Goal: Transaction & Acquisition: Purchase product/service

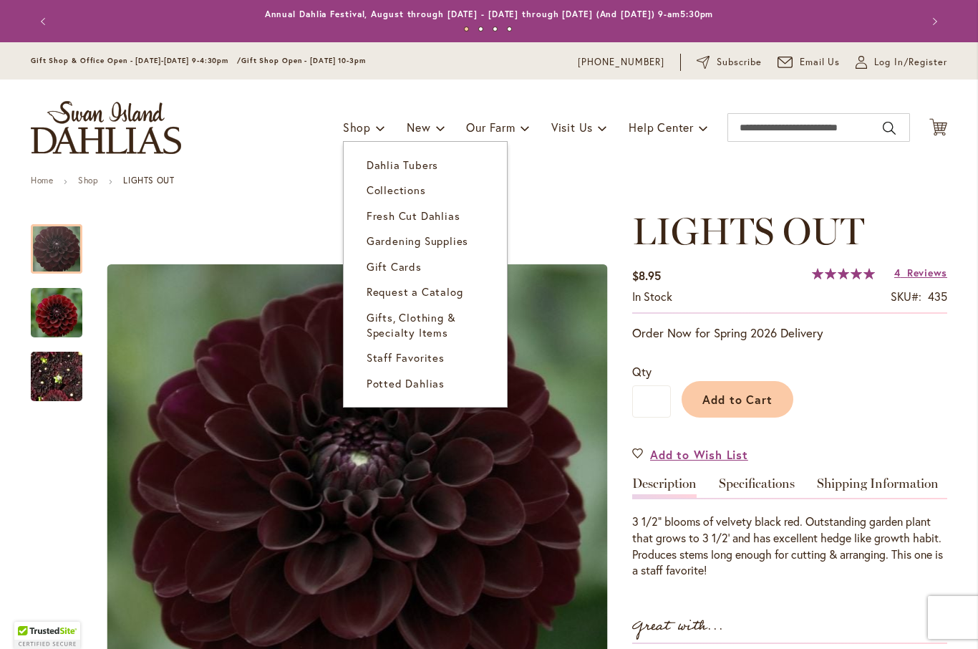
click at [399, 161] on span "Dahlia Tubers" at bounding box center [403, 165] width 72 height 14
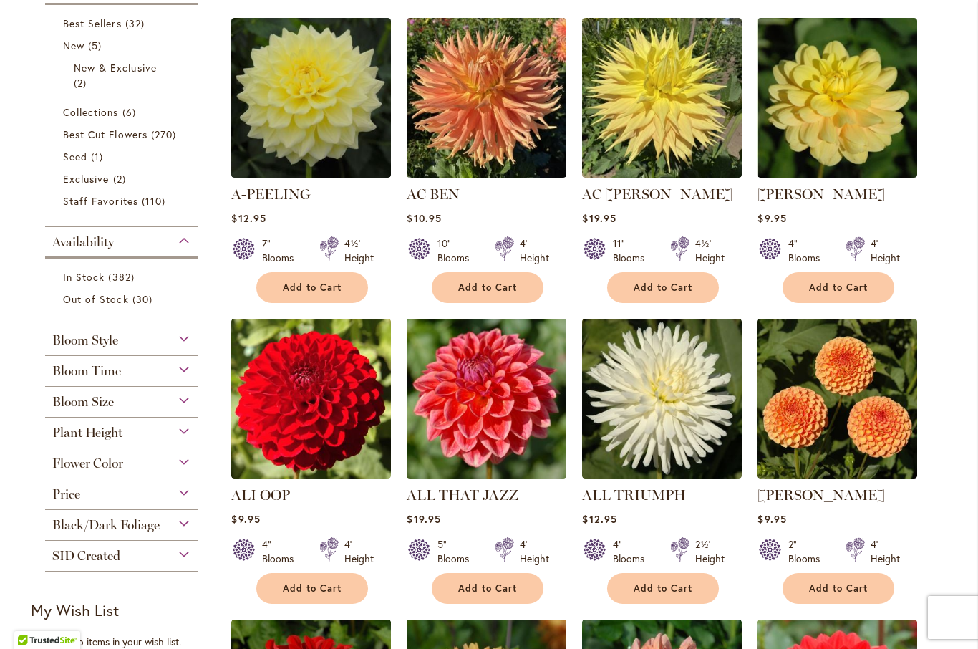
scroll to position [340, 0]
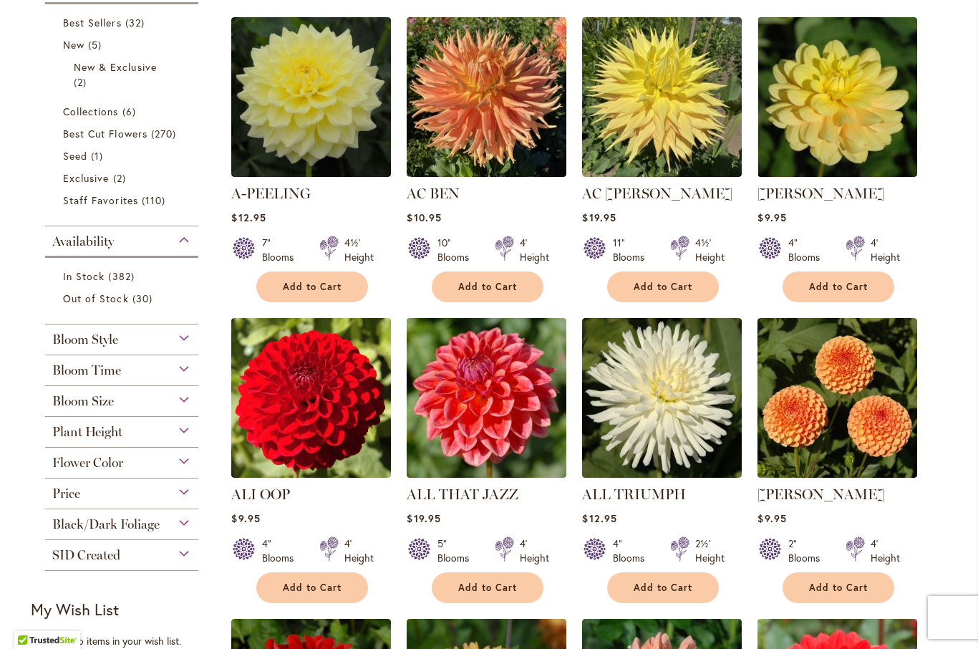
click at [189, 464] on div "Flower Color" at bounding box center [121, 458] width 153 height 23
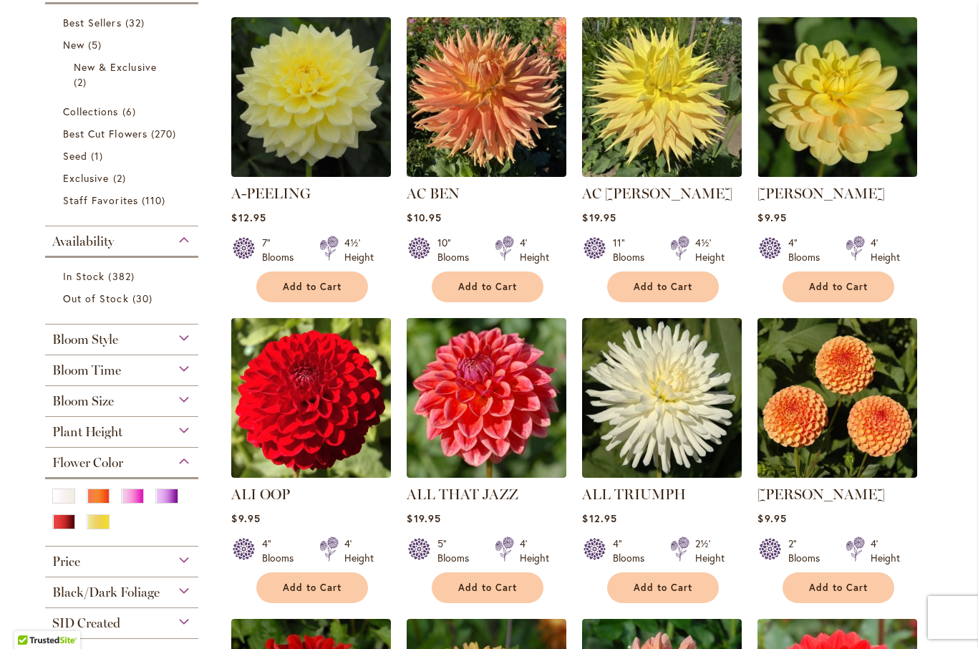
click at [62, 500] on div "White/Cream" at bounding box center [63, 495] width 23 height 15
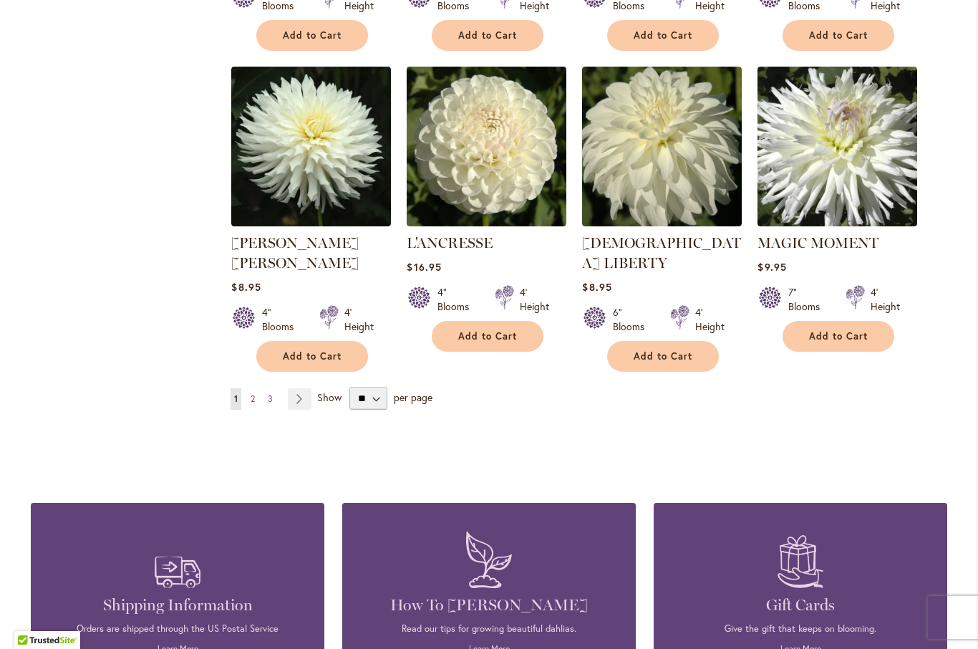
scroll to position [1192, 0]
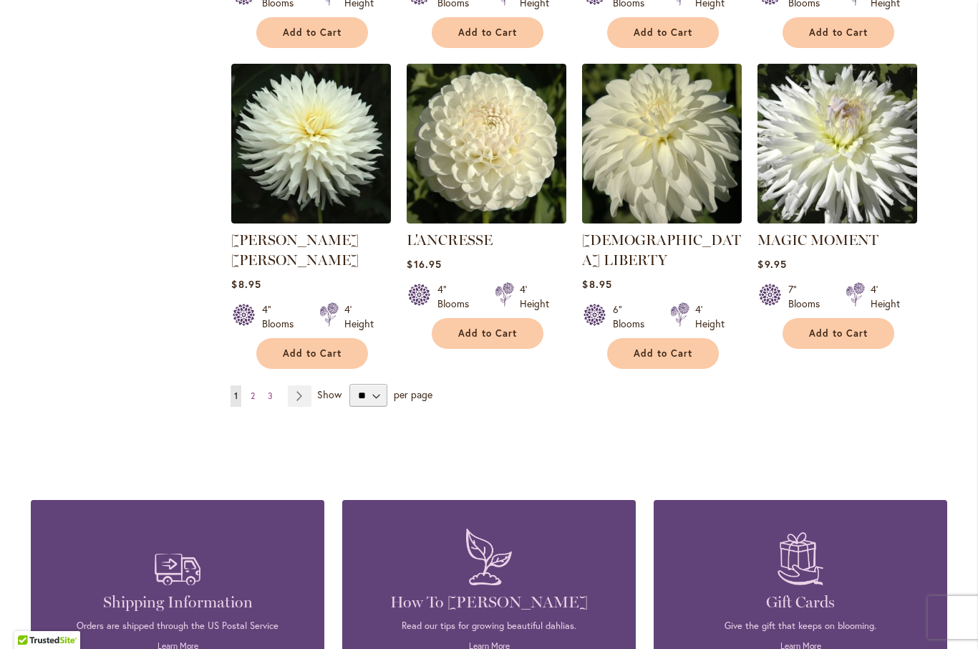
click at [256, 385] on link "Page 2" at bounding box center [252, 395] width 11 height 21
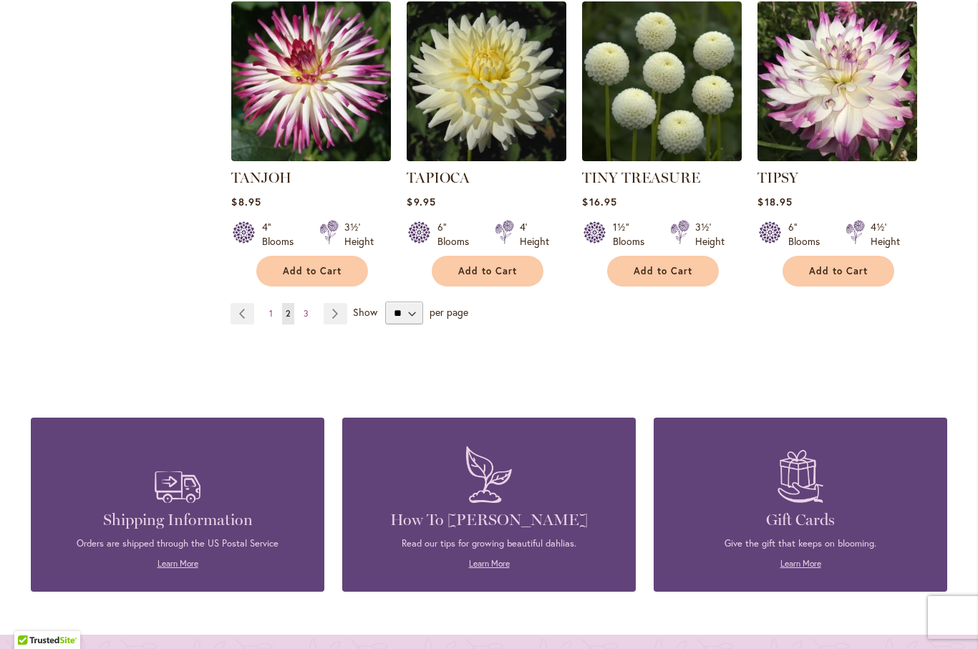
scroll to position [1259, 0]
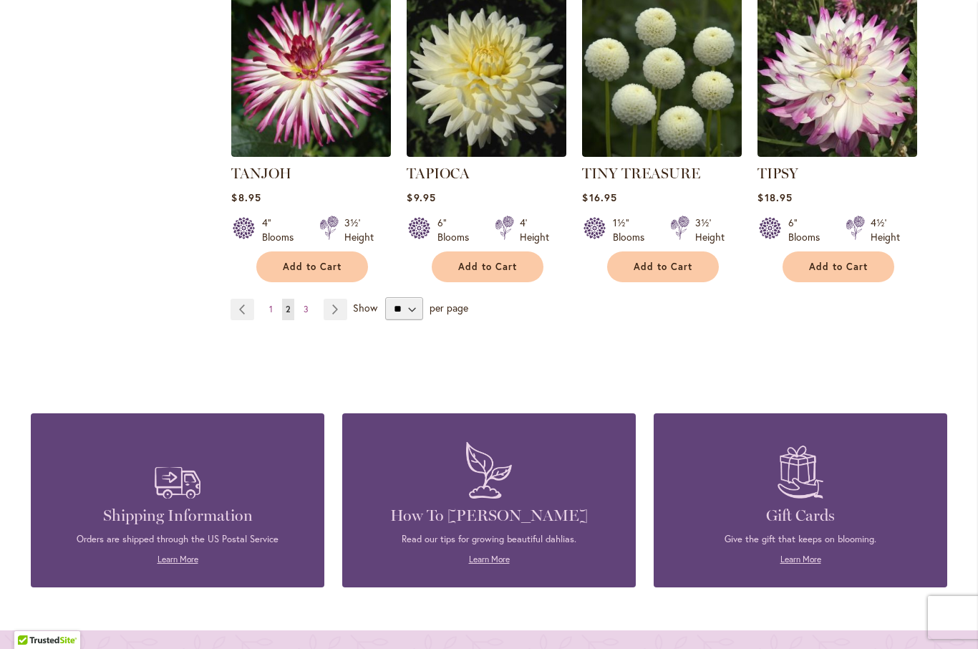
click at [304, 304] on span "3" at bounding box center [306, 309] width 5 height 11
